Goal: Obtain resource: Download file/media

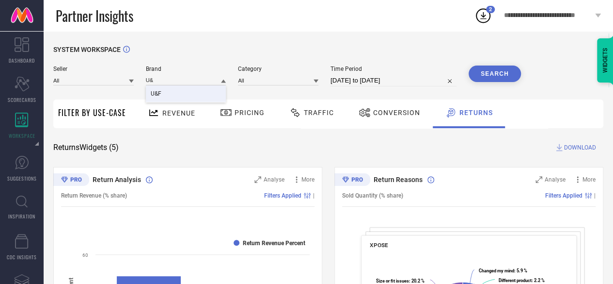
type input "U&"
click at [177, 91] on div "U&F" at bounding box center [186, 93] width 80 height 16
click at [190, 118] on div "Revenue" at bounding box center [171, 112] width 52 height 17
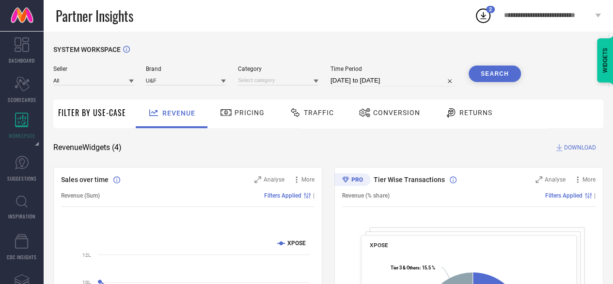
select select "6"
select select "2025"
select select "7"
select select "2025"
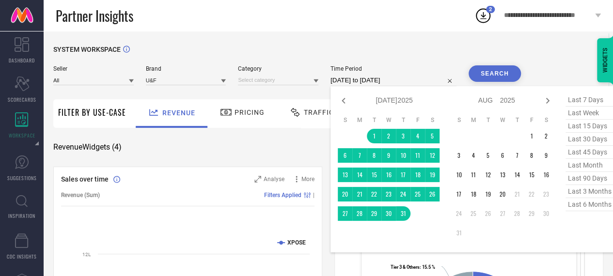
click at [388, 85] on input "[DATE] to [DATE]" at bounding box center [394, 81] width 126 height 12
click at [585, 180] on span "last 90 days" at bounding box center [590, 178] width 48 height 13
type input "[DATE] to [DATE]"
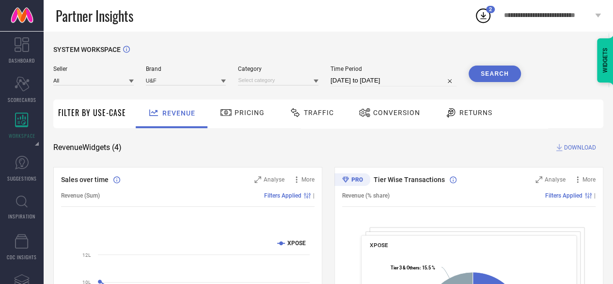
click at [500, 78] on button "Search" at bounding box center [495, 73] width 52 height 16
click at [568, 144] on span "DOWNLOAD" at bounding box center [580, 147] width 32 height 10
click at [401, 143] on div "Revenue Widgets ( 4 ) DOWNLOAD" at bounding box center [328, 147] width 550 height 10
click at [471, 110] on span "Returns" at bounding box center [475, 113] width 33 height 8
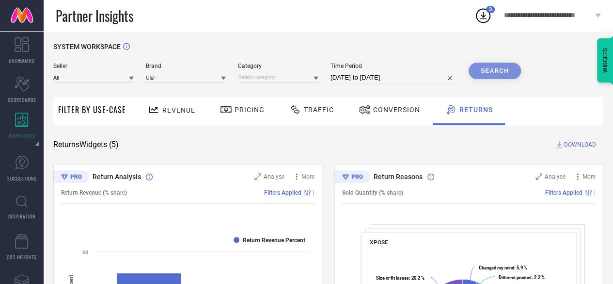
scroll to position [4, 0]
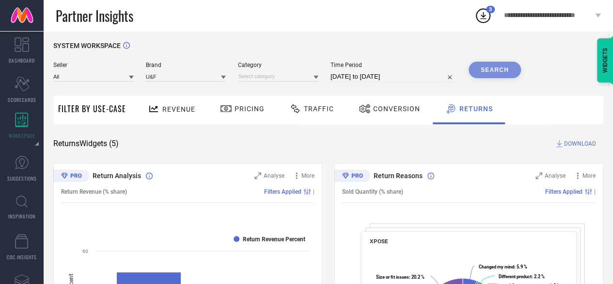
select select "4"
select select "2025"
select select "5"
select select "2025"
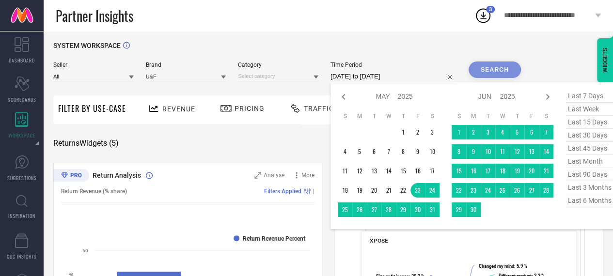
click at [407, 79] on input "[DATE] to [DATE]" at bounding box center [394, 77] width 126 height 12
click at [578, 176] on span "last 90 days" at bounding box center [590, 174] width 48 height 13
type input "[DATE] to [DATE]"
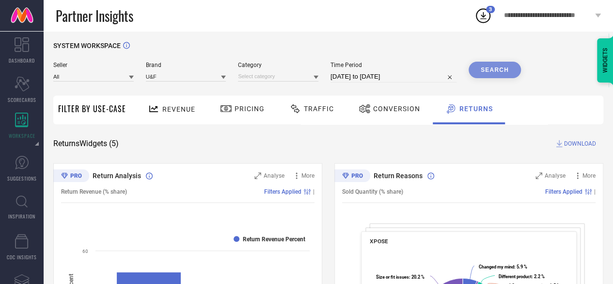
click at [579, 142] on span "DOWNLOAD" at bounding box center [580, 144] width 32 height 10
